Goal: Transaction & Acquisition: Purchase product/service

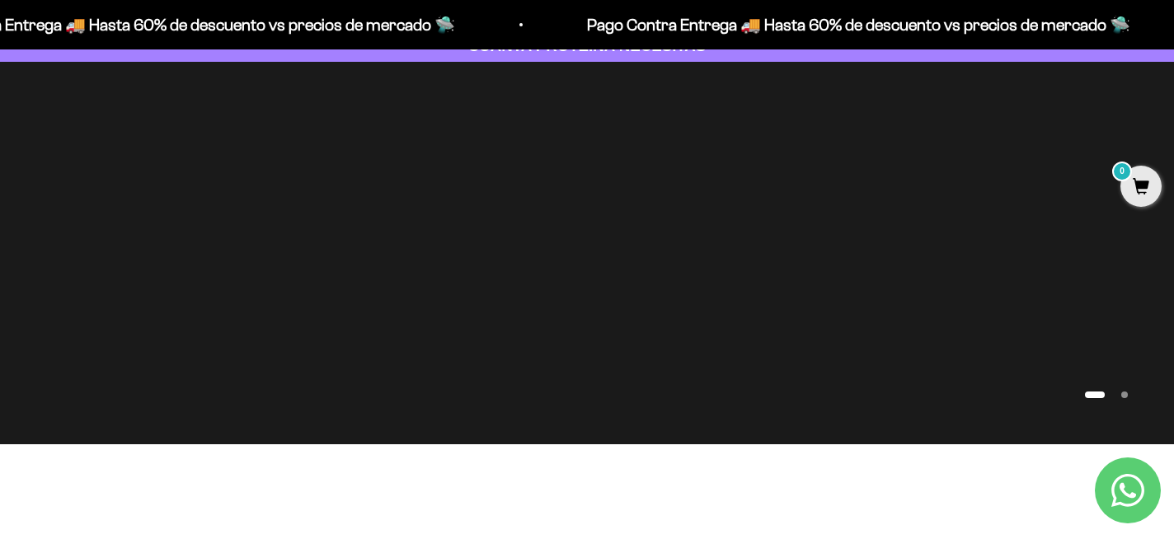
scroll to position [116, 0]
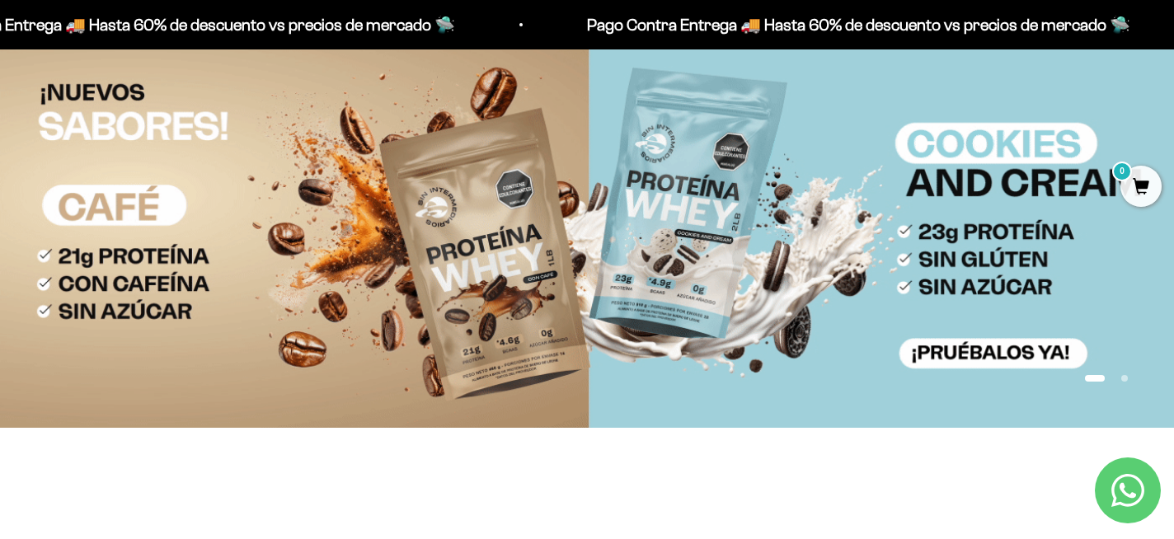
scroll to position [153, 0]
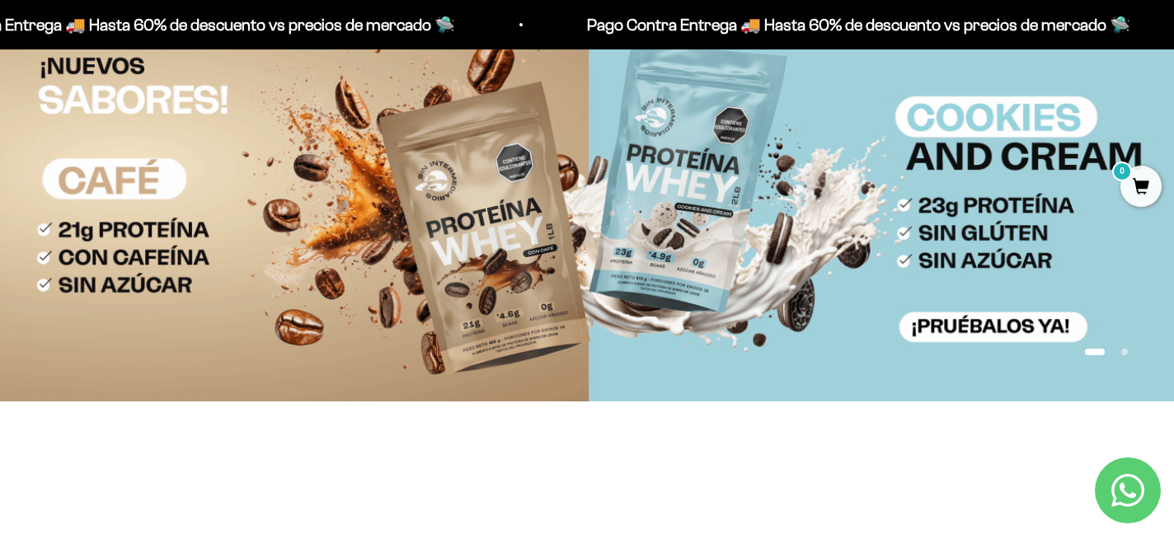
click at [1021, 327] on slideshow-carousel "Ir al artículo 1 Ir al artículo 2" at bounding box center [587, 210] width 1174 height 383
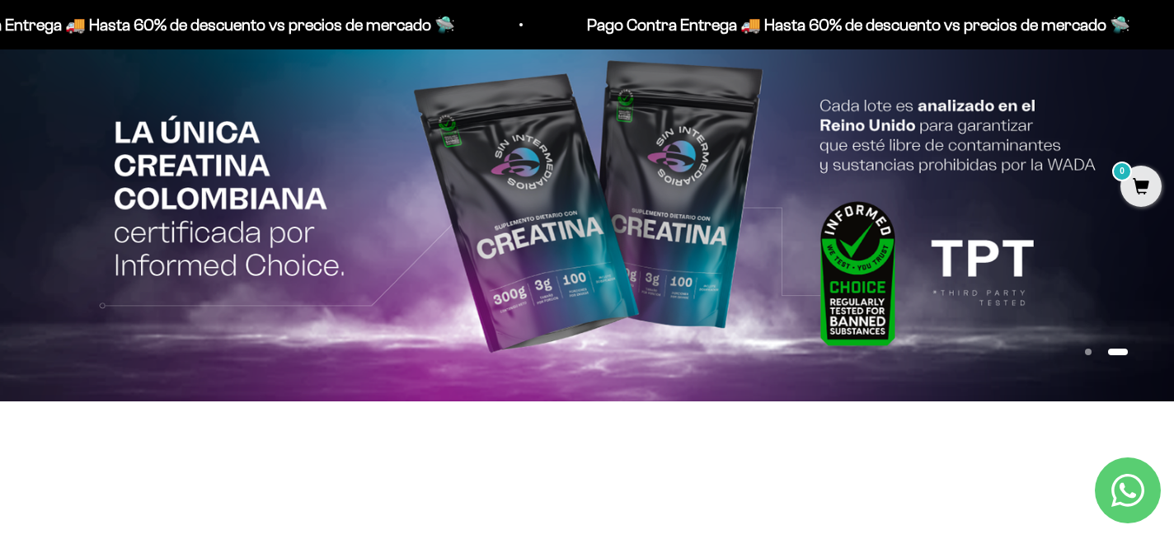
scroll to position [0, 0]
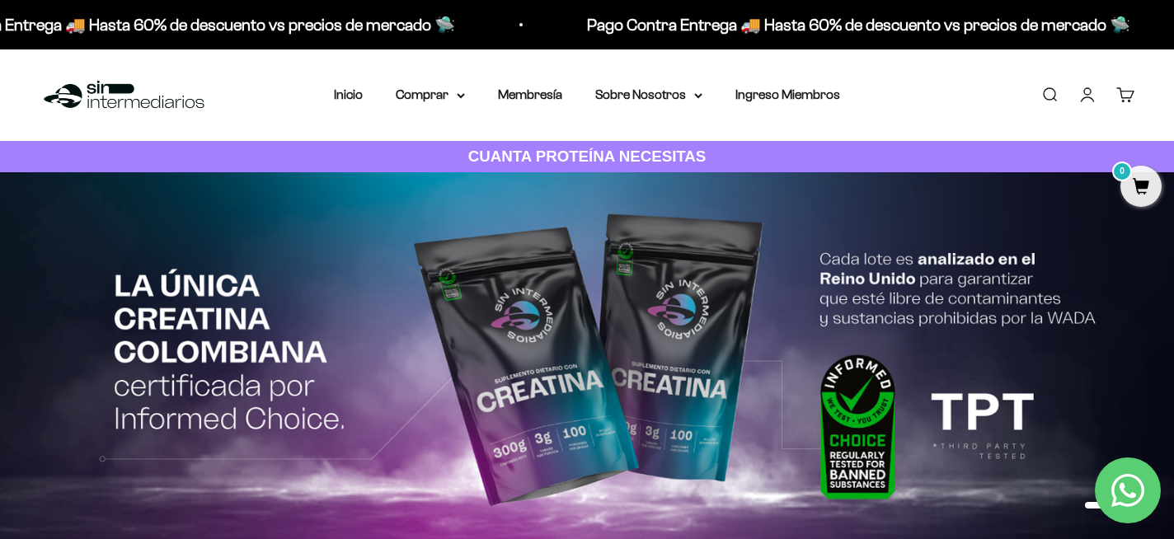
click at [96, 83] on img at bounding box center [124, 95] width 169 height 35
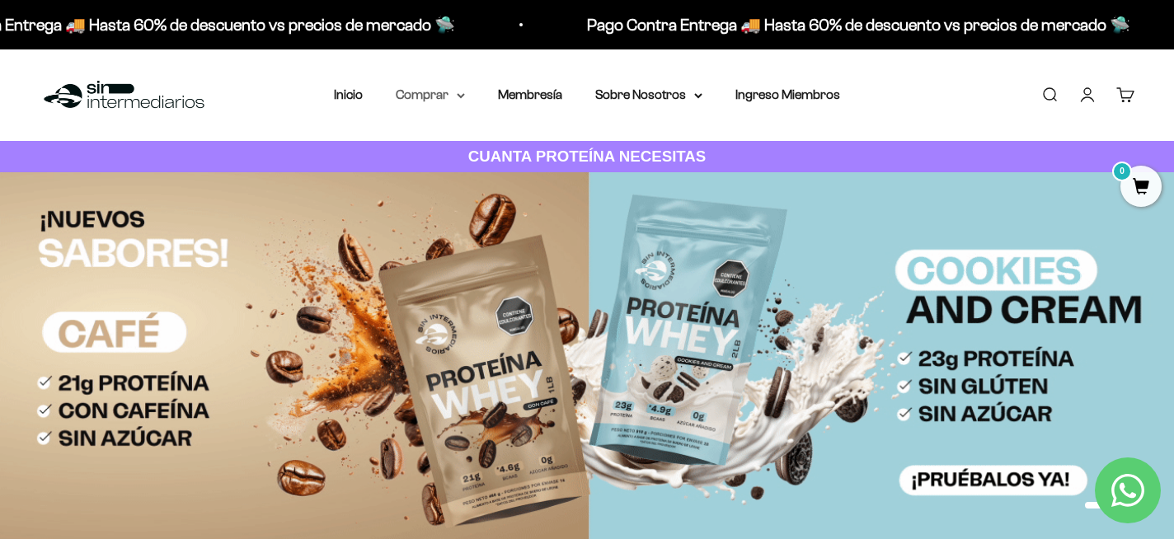
click at [449, 101] on summary "Comprar" at bounding box center [430, 94] width 69 height 21
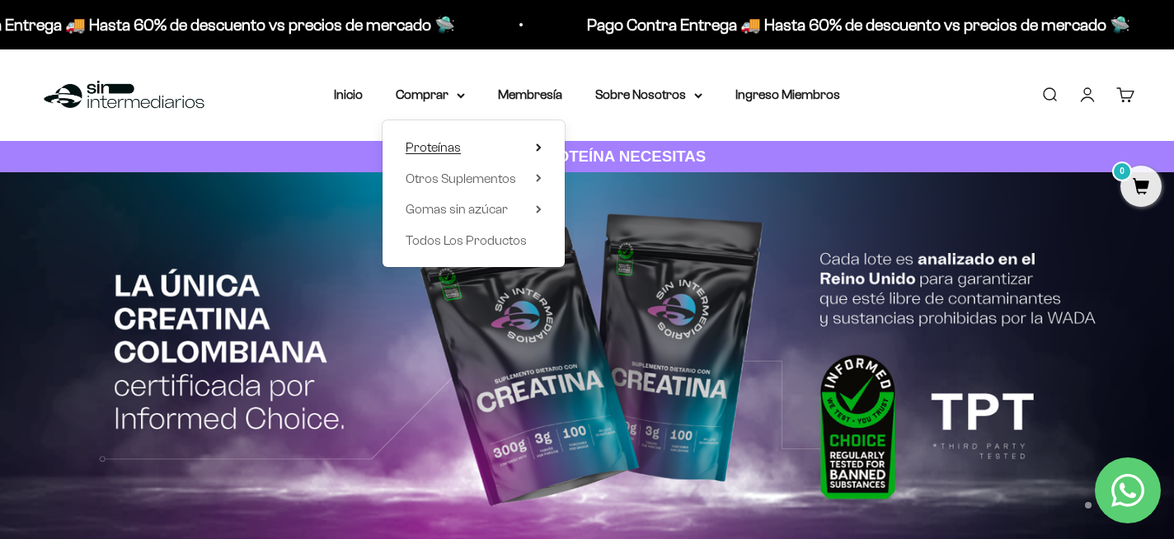
click at [457, 146] on span "Proteínas" at bounding box center [433, 147] width 55 height 14
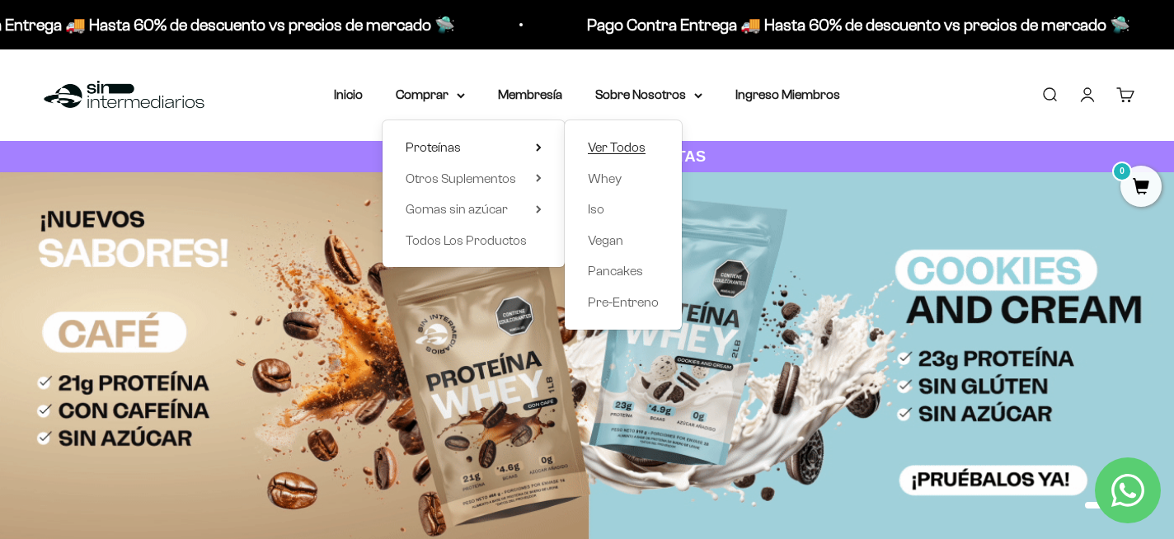
click at [628, 144] on span "Ver Todos" at bounding box center [617, 147] width 58 height 14
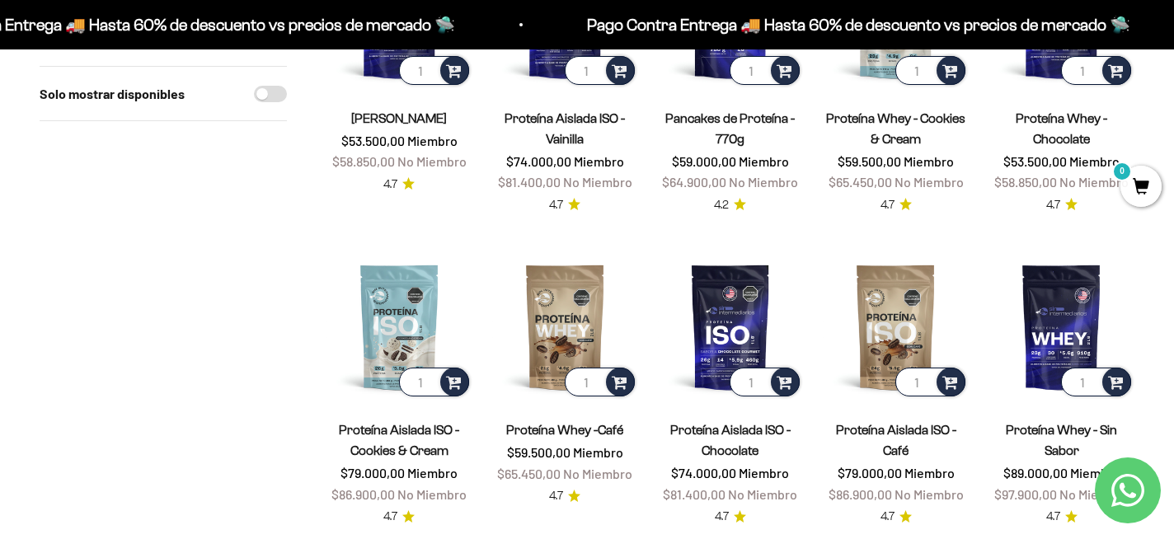
scroll to position [389, 0]
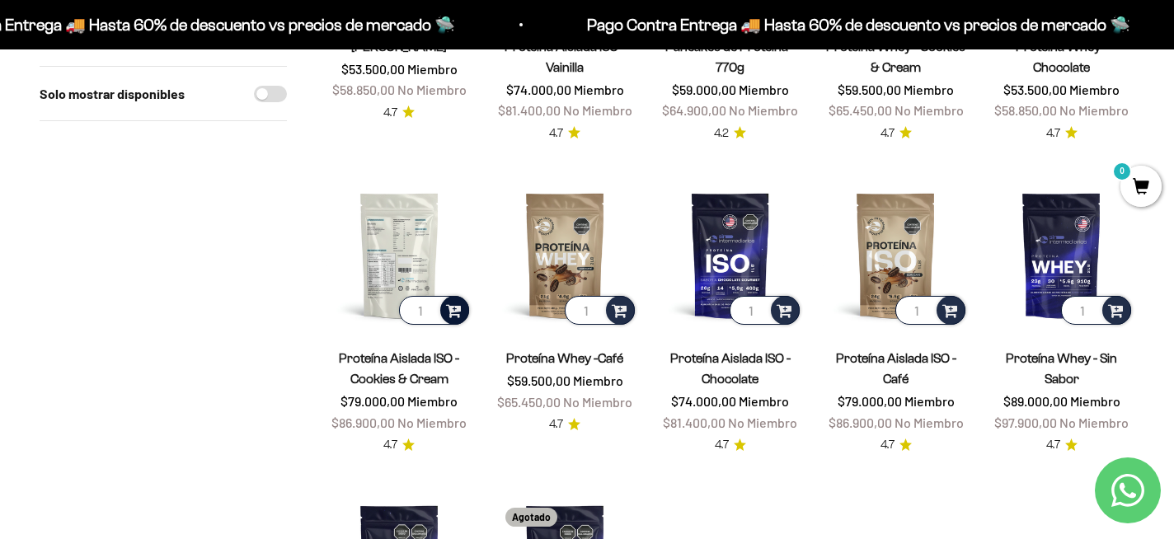
click at [464, 314] on div at bounding box center [454, 310] width 29 height 29
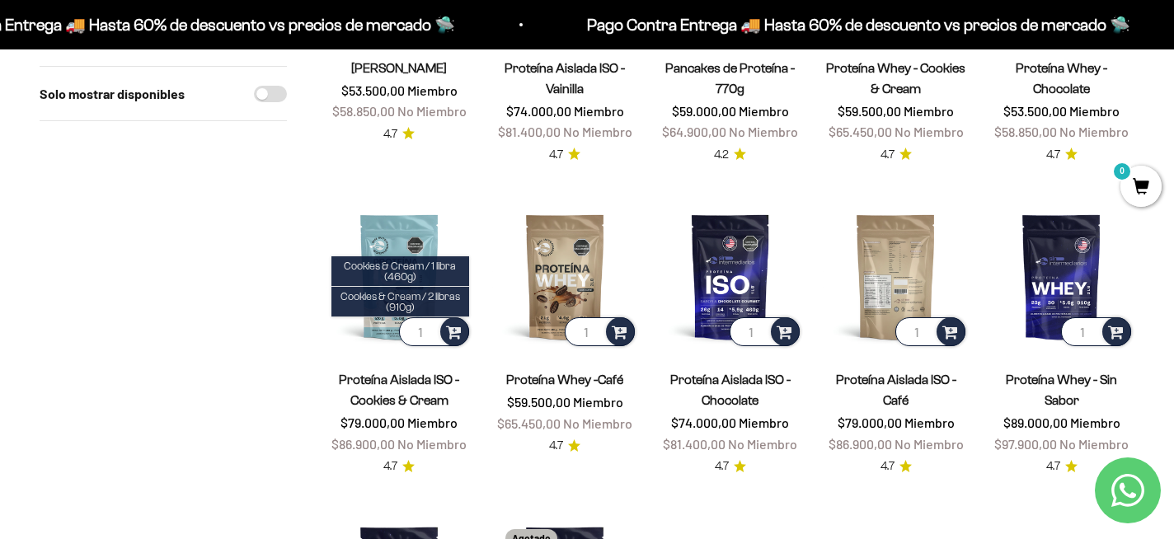
scroll to position [390, 0]
